Goal: Information Seeking & Learning: Learn about a topic

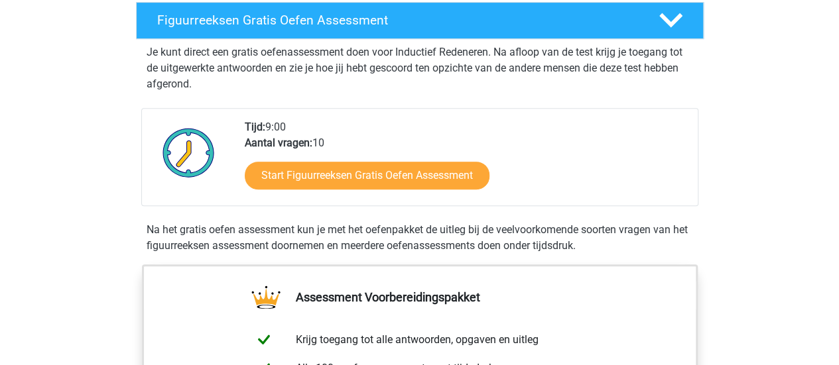
scroll to position [239, 0]
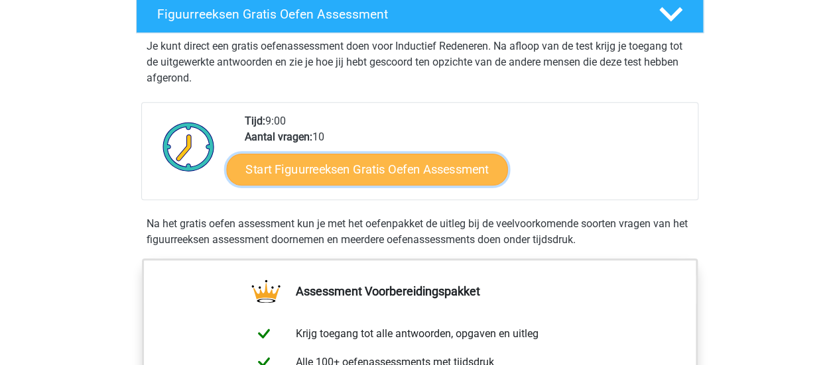
click at [278, 171] on link "Start Figuurreeksen Gratis Oefen Assessment" at bounding box center [366, 169] width 281 height 32
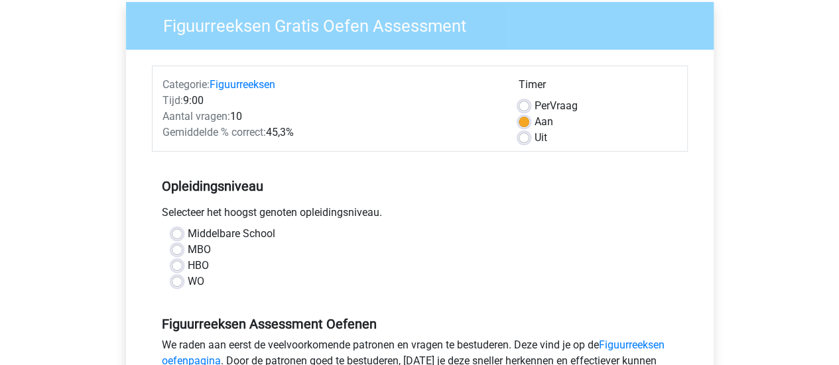
scroll to position [107, 0]
click at [188, 262] on label "HBO" at bounding box center [198, 265] width 21 height 16
click at [177, 262] on input "HBO" at bounding box center [177, 263] width 11 height 13
radio input "true"
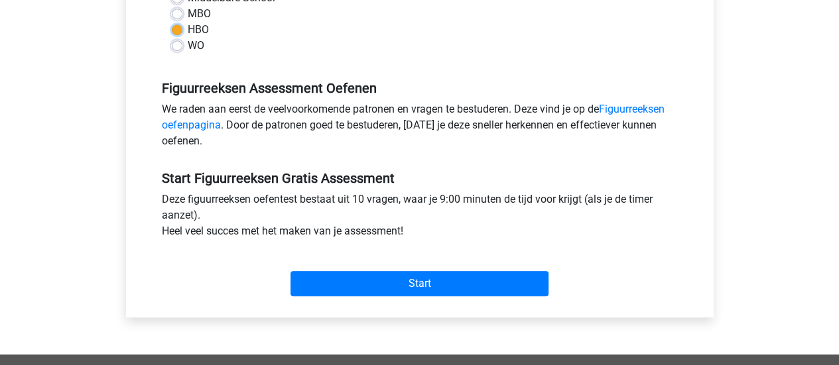
scroll to position [351, 0]
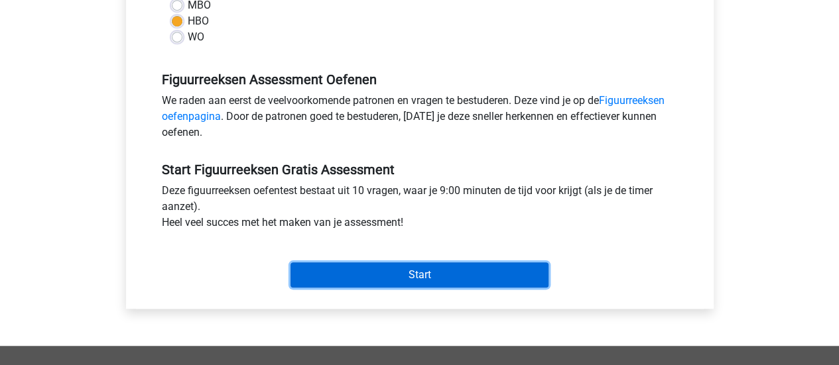
click at [375, 266] on input "Start" at bounding box center [419, 275] width 258 height 25
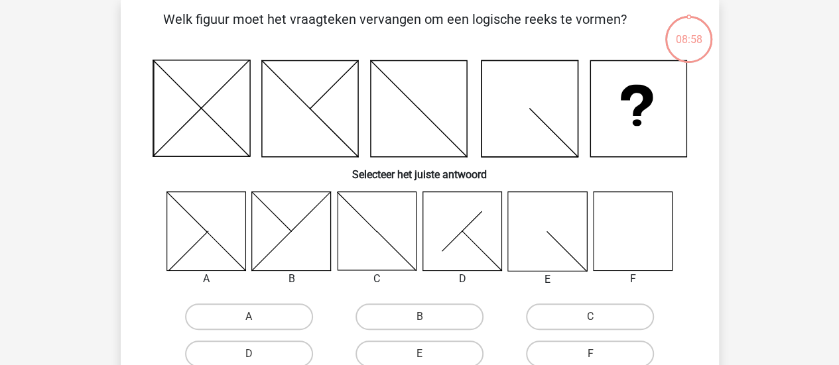
scroll to position [62, 0]
click at [639, 200] on icon at bounding box center [632, 231] width 79 height 79
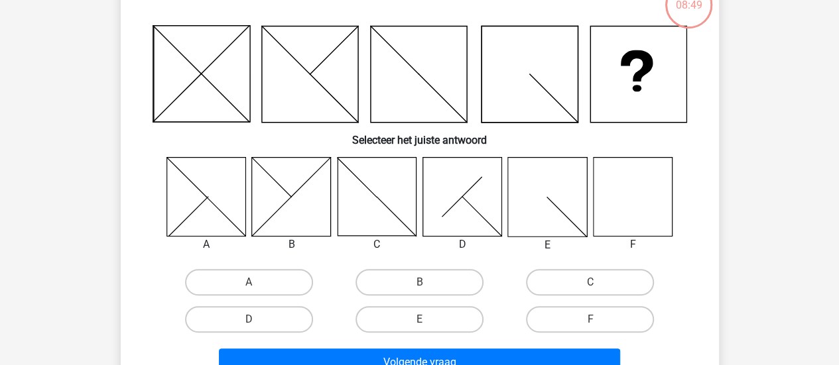
scroll to position [116, 0]
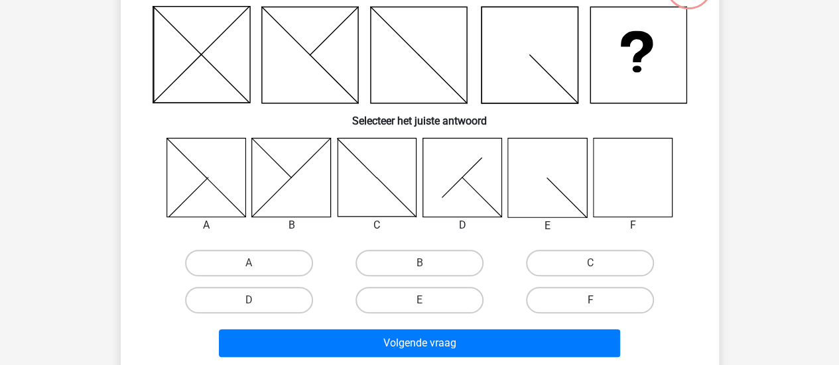
click at [570, 296] on label "F" at bounding box center [590, 300] width 128 height 27
click at [590, 300] on input "F" at bounding box center [594, 304] width 9 height 9
radio input "true"
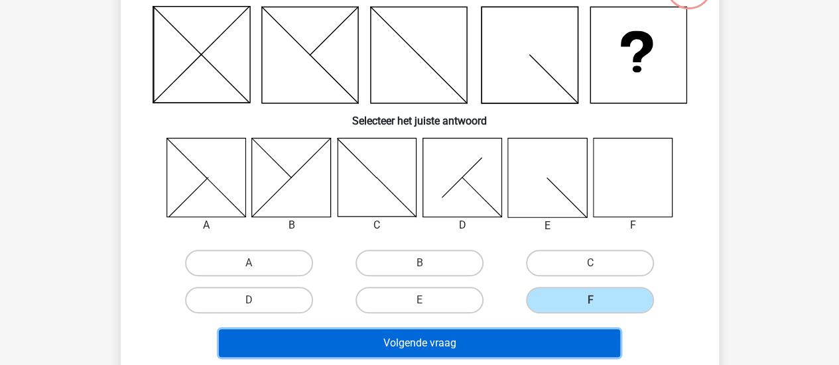
click at [534, 341] on button "Volgende vraag" at bounding box center [419, 343] width 401 height 28
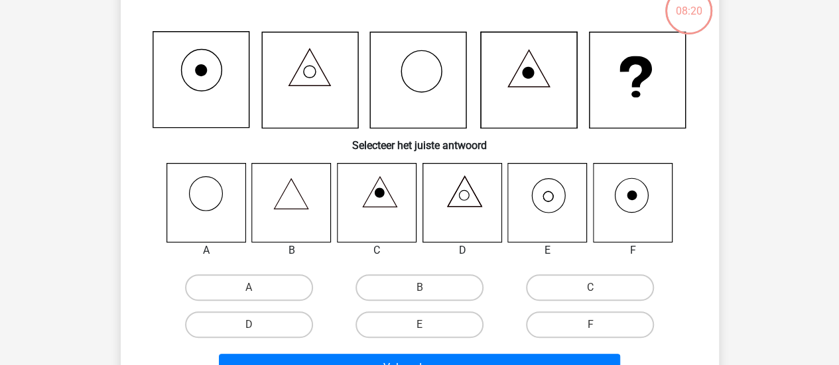
scroll to position [91, 0]
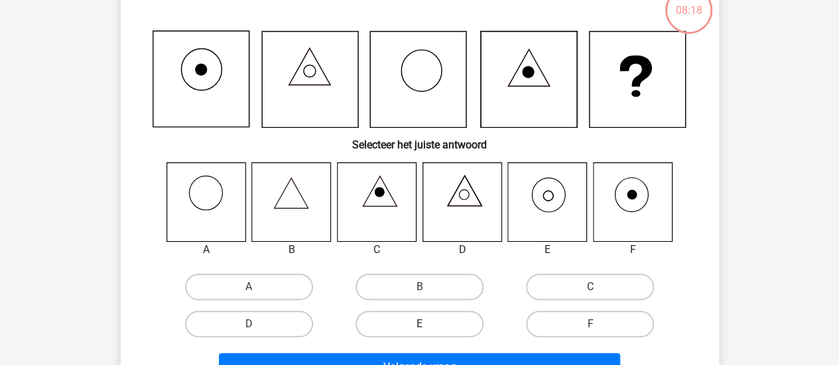
click at [372, 318] on label "E" at bounding box center [419, 324] width 128 height 27
click at [419, 324] on input "E" at bounding box center [423, 328] width 9 height 9
radio input "true"
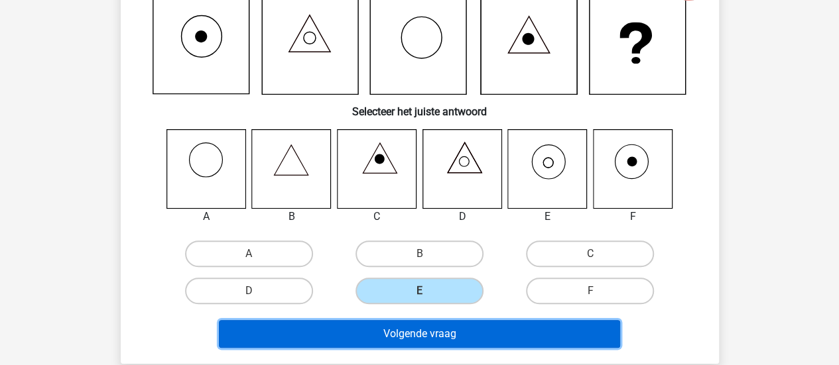
click at [364, 332] on button "Volgende vraag" at bounding box center [419, 334] width 401 height 28
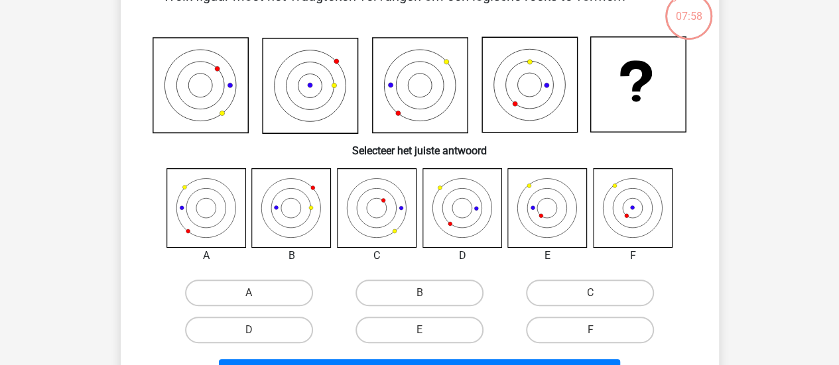
scroll to position [88, 0]
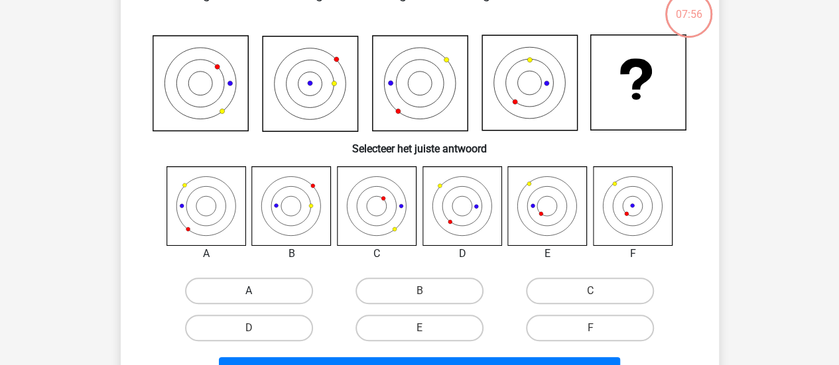
click at [278, 301] on label "A" at bounding box center [249, 291] width 128 height 27
click at [257, 300] on input "A" at bounding box center [253, 295] width 9 height 9
radio input "true"
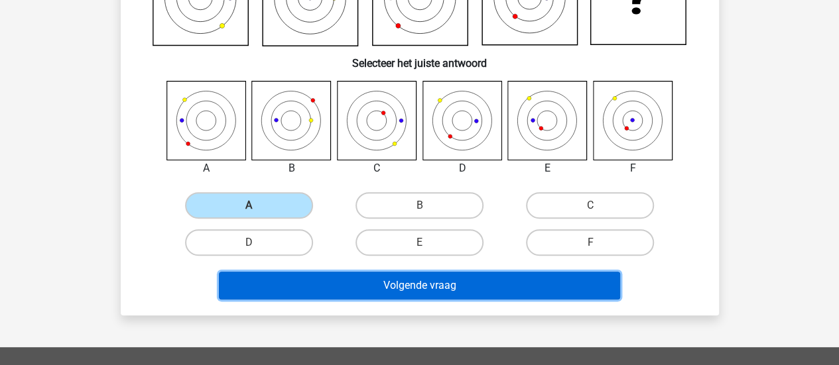
click at [266, 293] on button "Volgende vraag" at bounding box center [419, 286] width 401 height 28
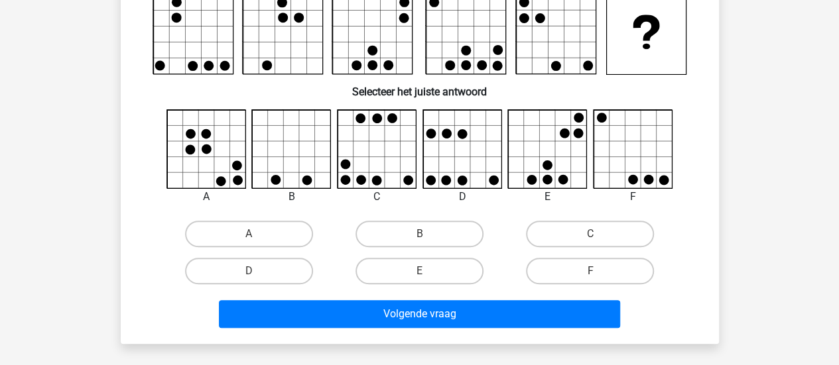
scroll to position [139, 0]
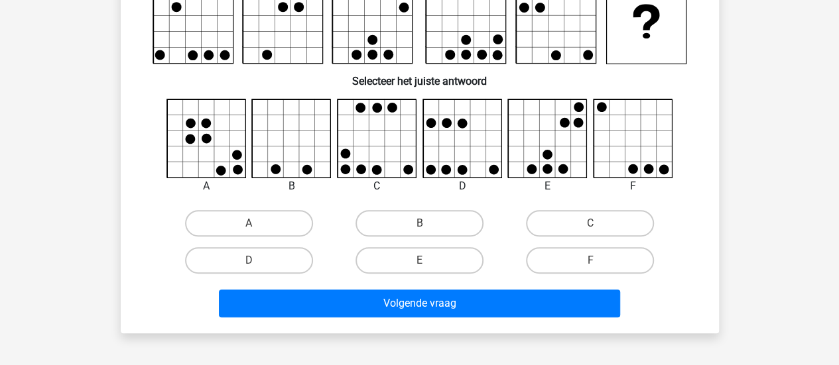
drag, startPoint x: 550, startPoint y: 253, endPoint x: 518, endPoint y: 279, distance: 41.0
click at [518, 279] on div "Welk figuur moet het vraagteken vervangen om een logische reeks te vormen?" at bounding box center [419, 127] width 587 height 390
click at [534, 268] on label "F" at bounding box center [590, 260] width 128 height 27
click at [590, 268] on input "F" at bounding box center [594, 265] width 9 height 9
radio input "true"
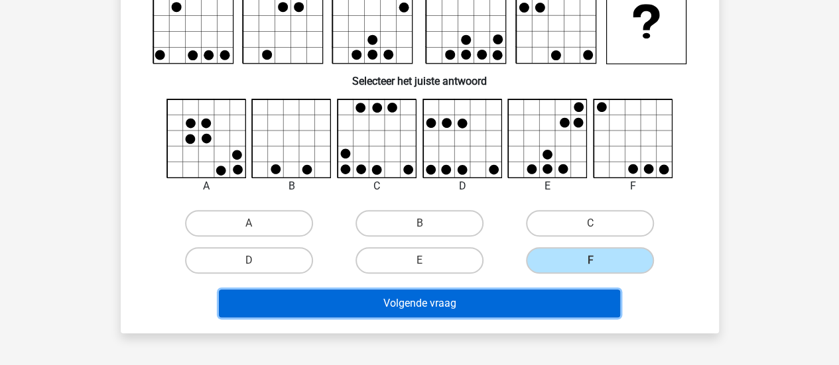
click at [512, 290] on button "Volgende vraag" at bounding box center [419, 304] width 401 height 28
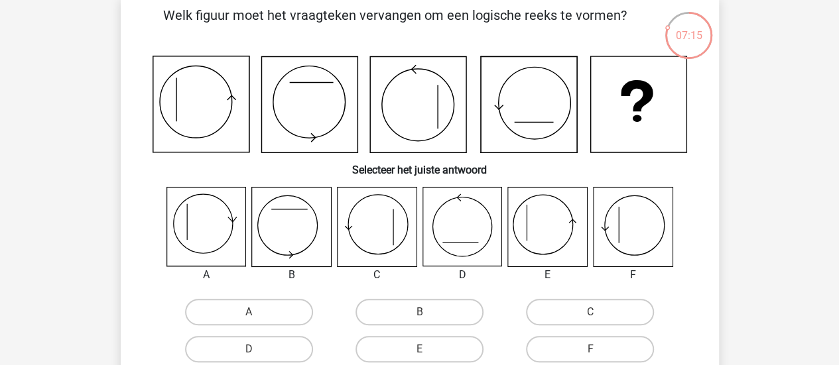
scroll to position [63, 0]
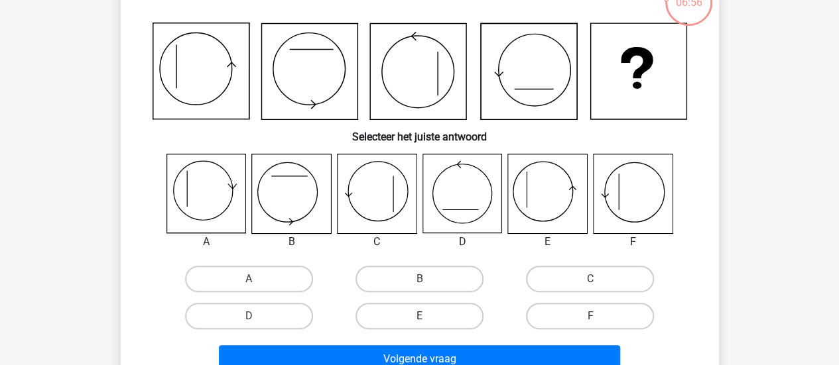
click at [439, 320] on label "E" at bounding box center [419, 316] width 128 height 27
click at [428, 320] on input "E" at bounding box center [423, 320] width 9 height 9
radio input "true"
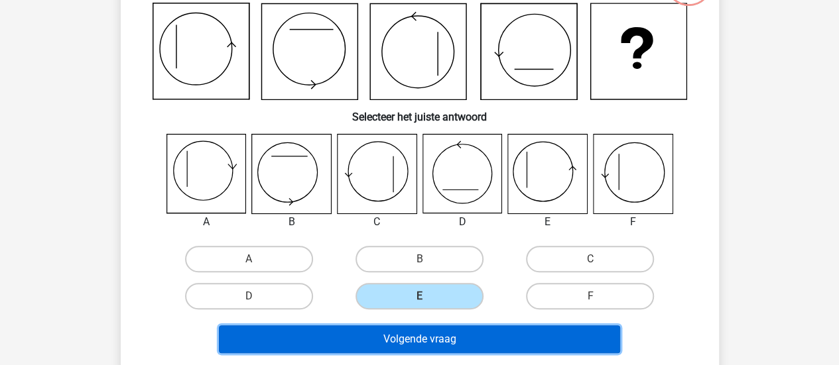
click at [427, 332] on button "Volgende vraag" at bounding box center [419, 339] width 401 height 28
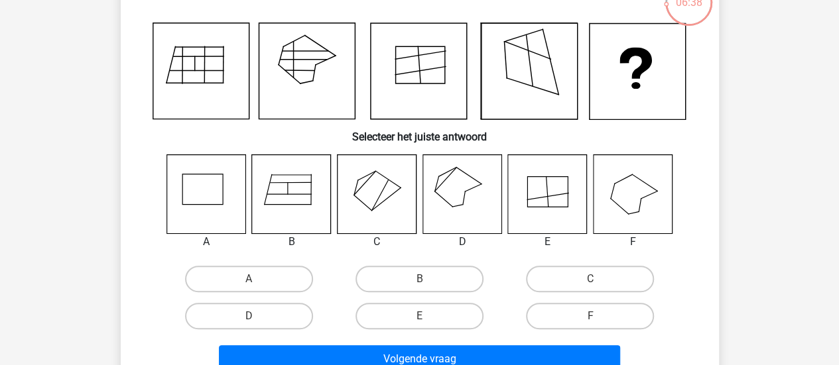
scroll to position [103, 0]
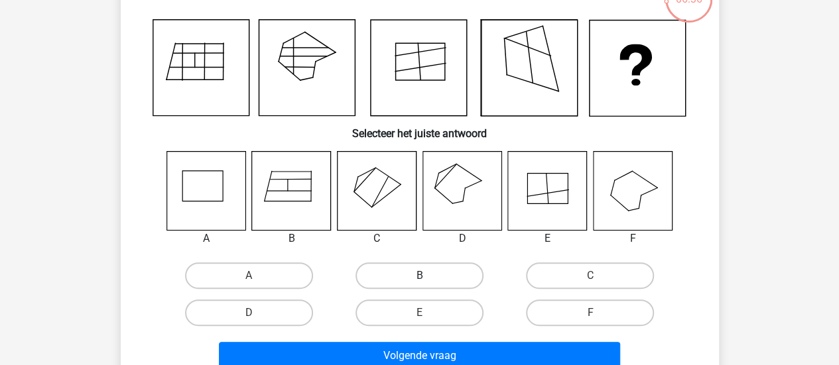
drag, startPoint x: 426, startPoint y: 279, endPoint x: 416, endPoint y: 275, distance: 10.1
drag, startPoint x: 416, startPoint y: 275, endPoint x: 407, endPoint y: 274, distance: 9.4
click at [407, 274] on label "B" at bounding box center [419, 276] width 128 height 27
click at [419, 276] on input "B" at bounding box center [423, 280] width 9 height 9
radio input "true"
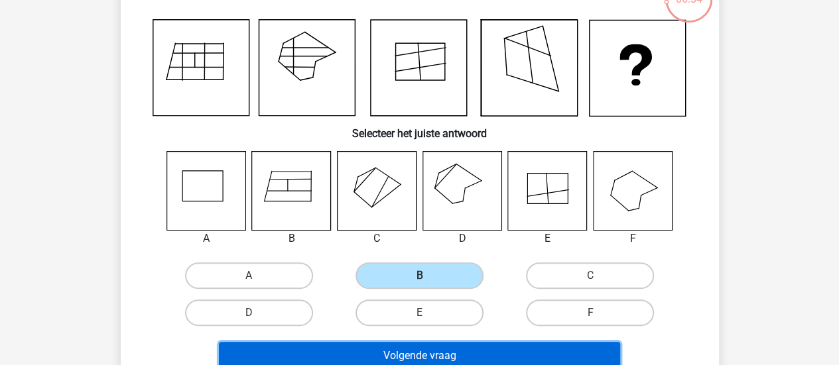
click at [411, 355] on button "Volgende vraag" at bounding box center [419, 356] width 401 height 28
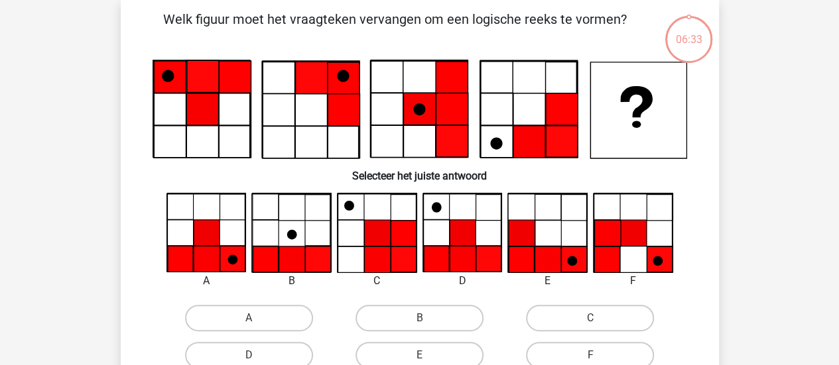
scroll to position [61, 0]
